Goal: Transaction & Acquisition: Purchase product/service

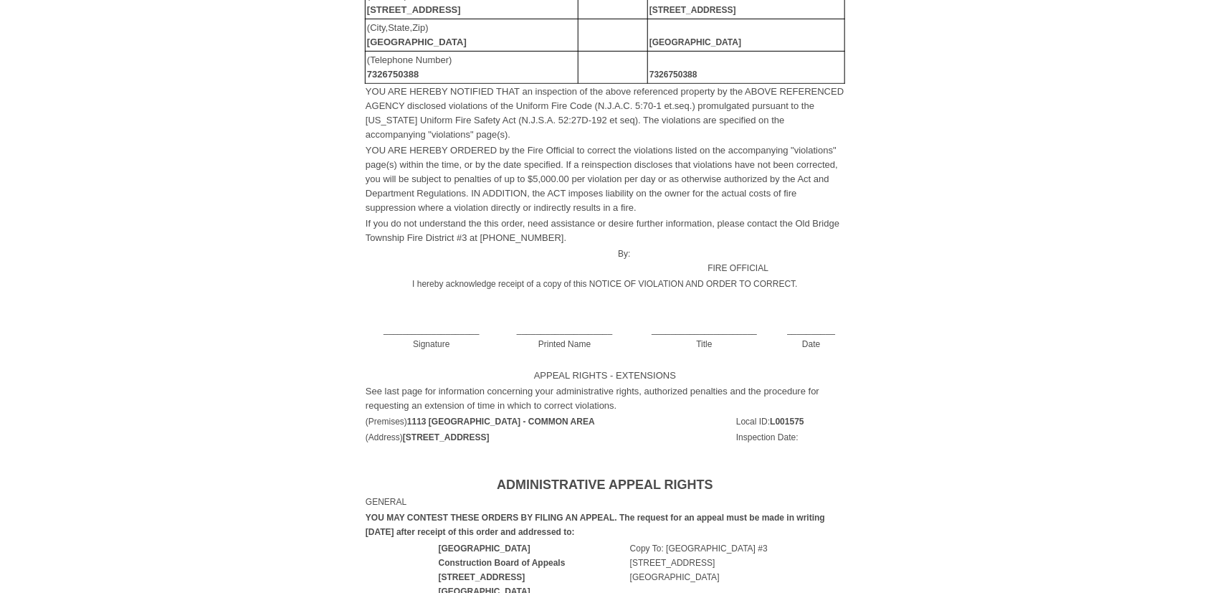
scroll to position [359, 0]
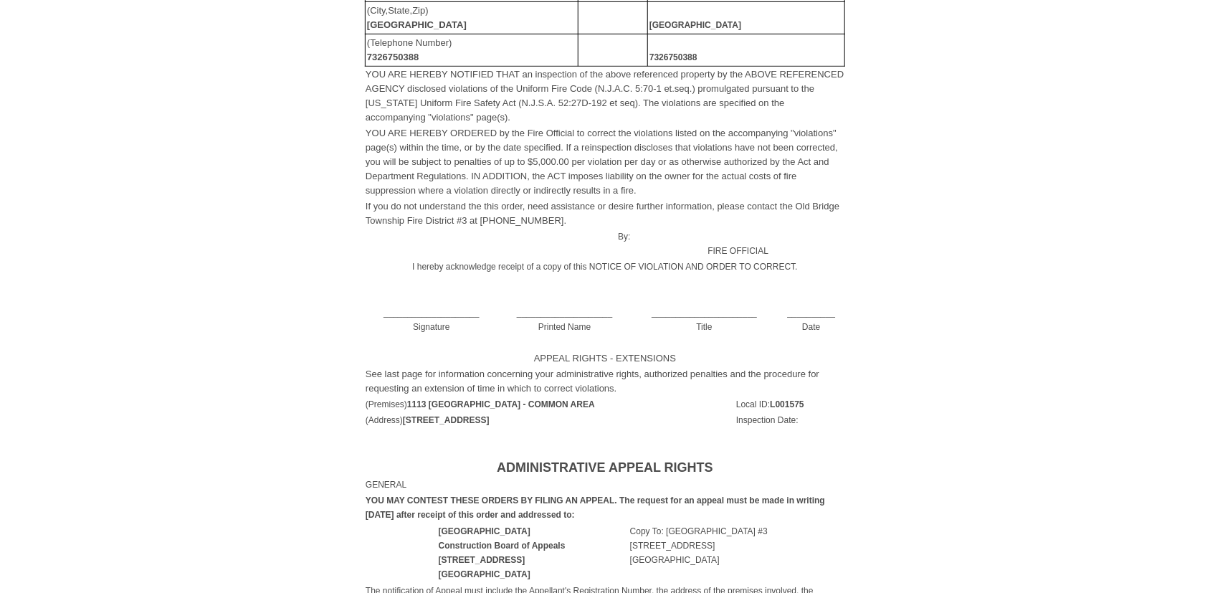
click at [444, 324] on td "____________________ Signature" at bounding box center [431, 312] width 133 height 44
click at [441, 323] on td "____________________ Signature" at bounding box center [431, 312] width 133 height 44
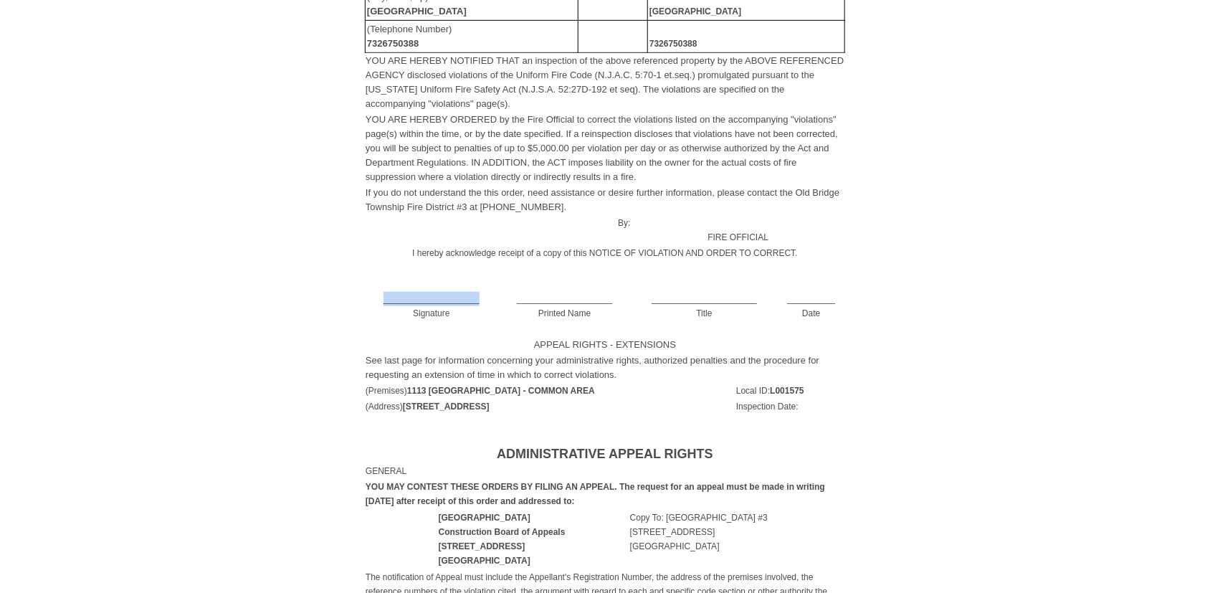
scroll to position [0, 0]
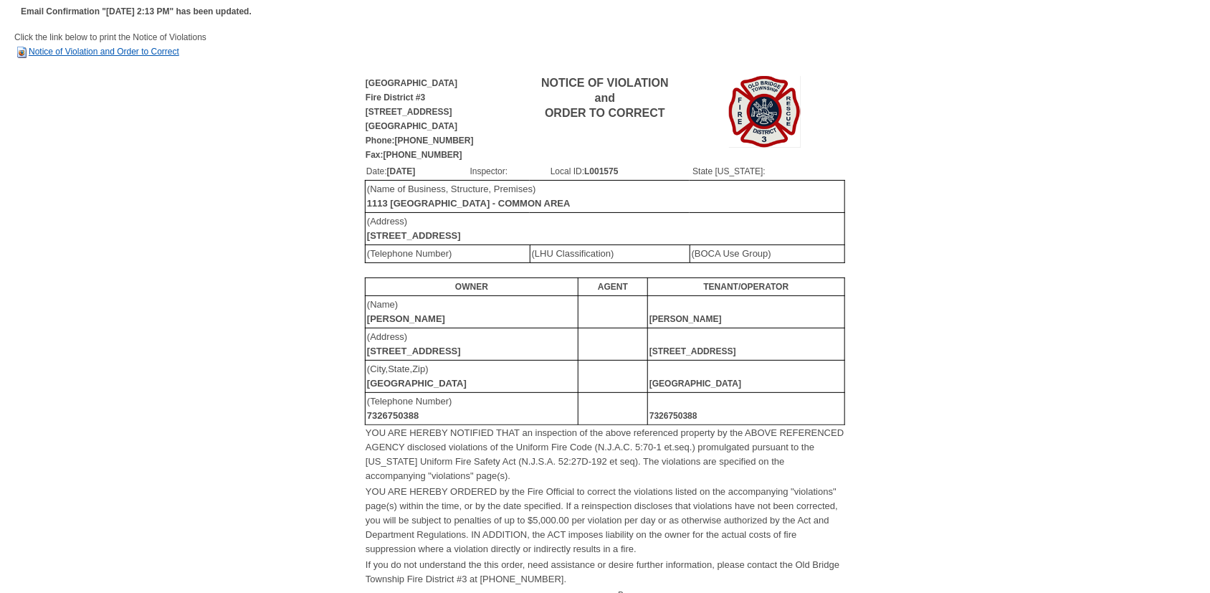
click at [108, 49] on link "Notice of Violation and Order to Correct" at bounding box center [96, 52] width 165 height 10
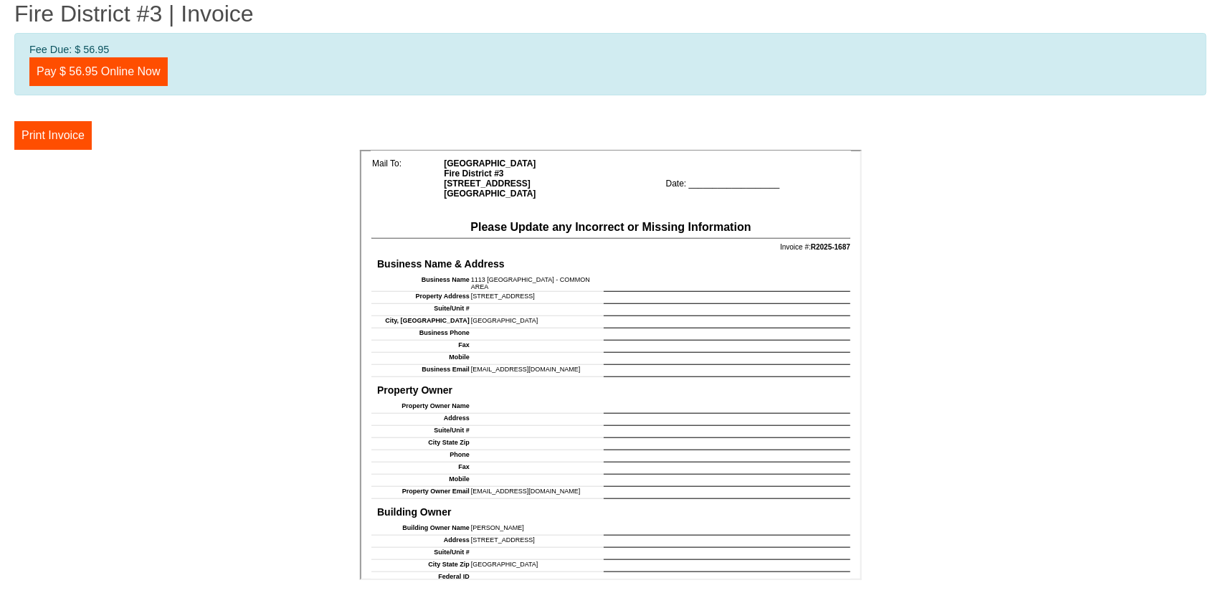
scroll to position [287, 0]
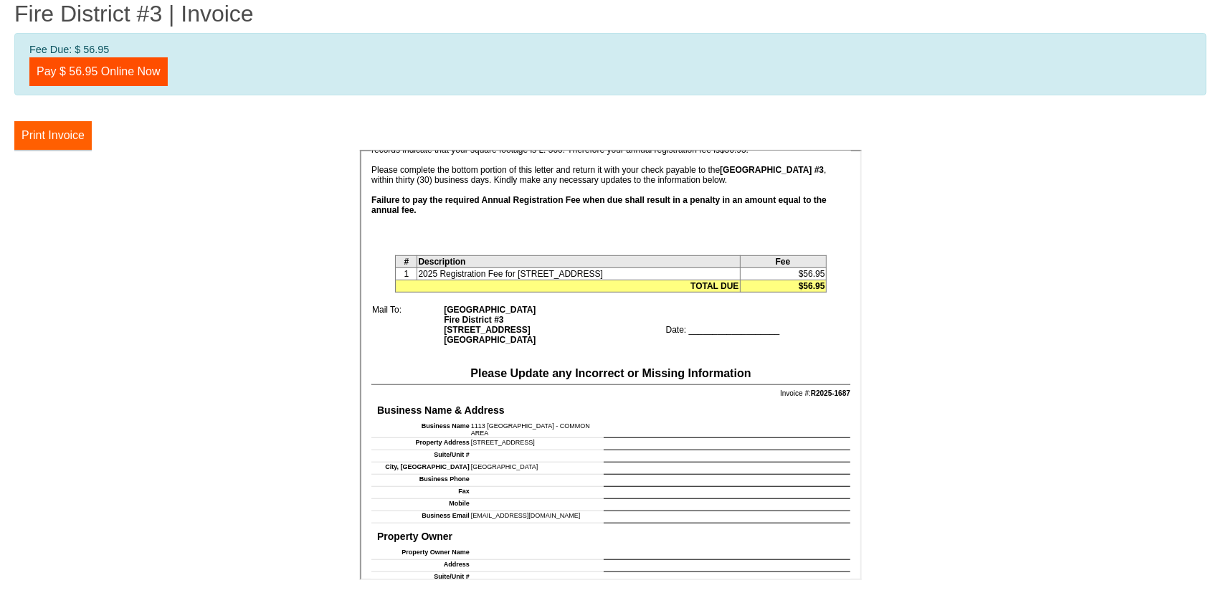
click at [57, 136] on button "Print Invoice" at bounding box center [52, 135] width 77 height 29
click at [113, 74] on link "Pay $ 56.95 Online Now" at bounding box center [98, 71] width 138 height 29
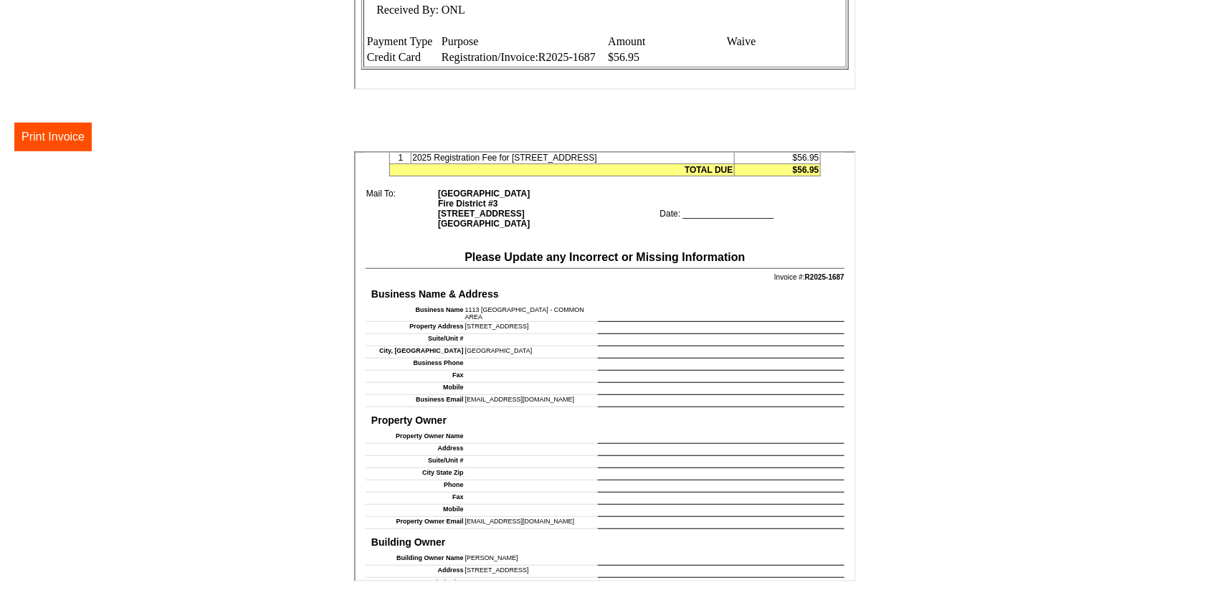
scroll to position [430, 0]
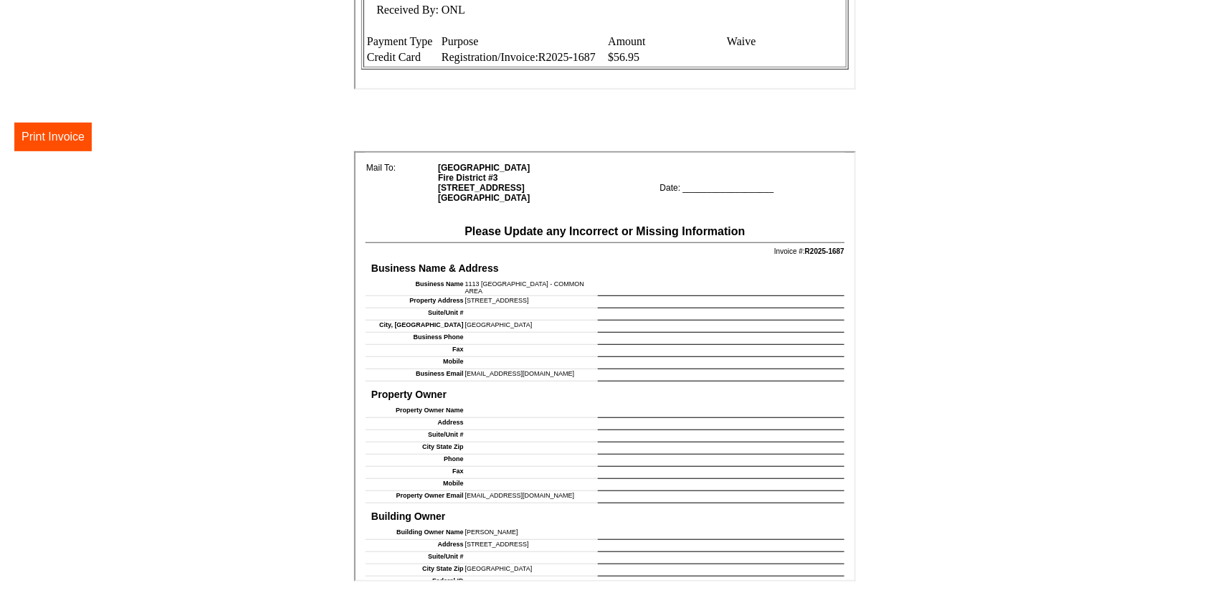
click at [601, 404] on td at bounding box center [719, 410] width 247 height 12
click at [602, 404] on td at bounding box center [719, 410] width 247 height 12
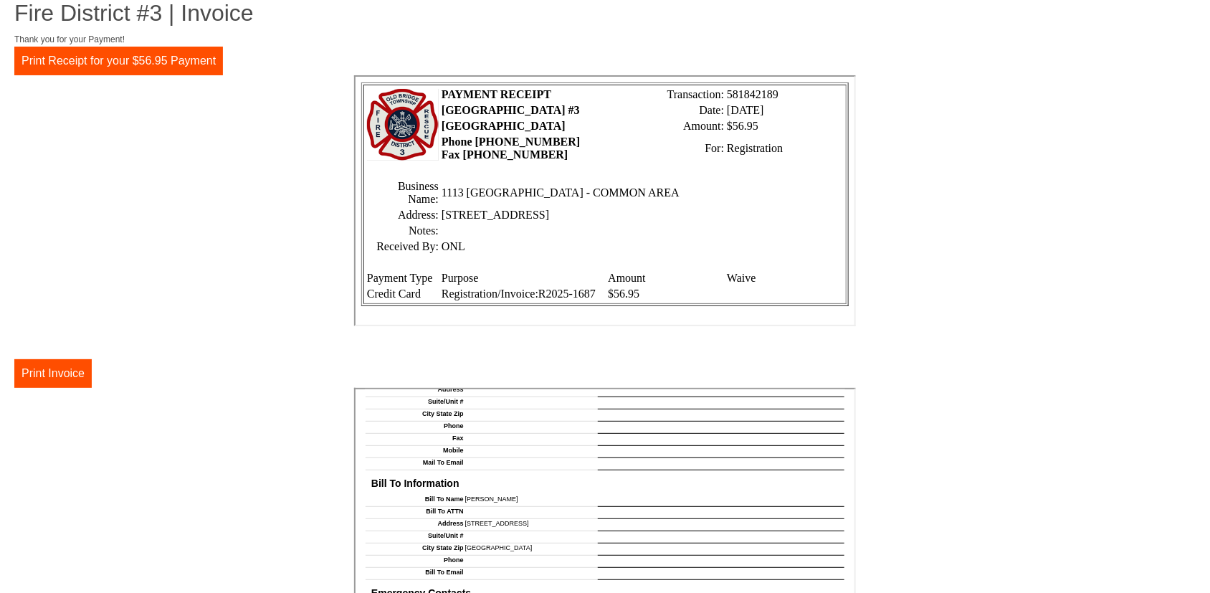
scroll to position [0, 0]
click at [62, 376] on button "Print Invoice" at bounding box center [52, 374] width 77 height 29
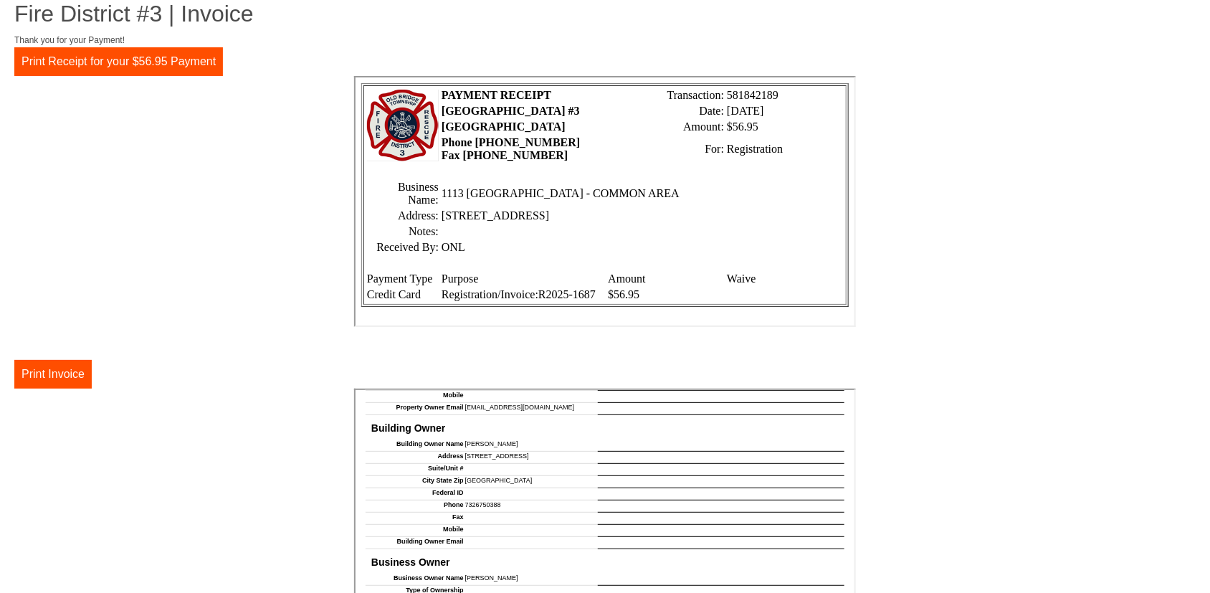
scroll to position [2, 0]
click at [133, 58] on button "Print Receipt for your $56.95 Payment" at bounding box center [118, 61] width 209 height 29
